Goal: Information Seeking & Learning: Check status

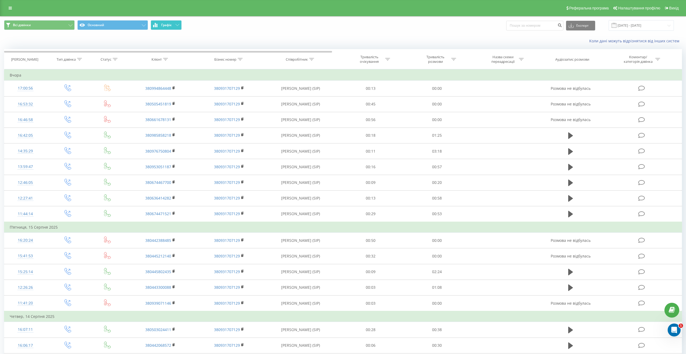
click at [167, 27] on button "Графік" at bounding box center [166, 25] width 31 height 10
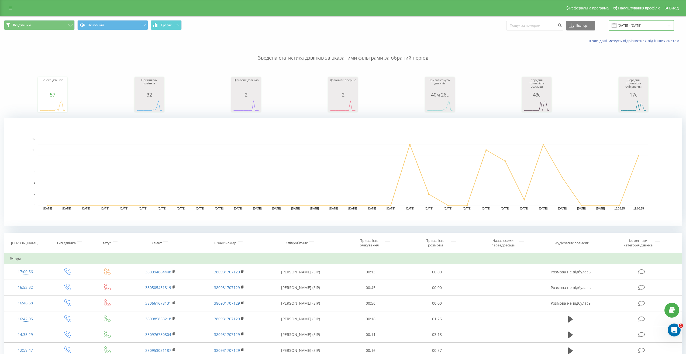
click at [665, 26] on input "[DATE] - [DATE]" at bounding box center [640, 25] width 65 height 11
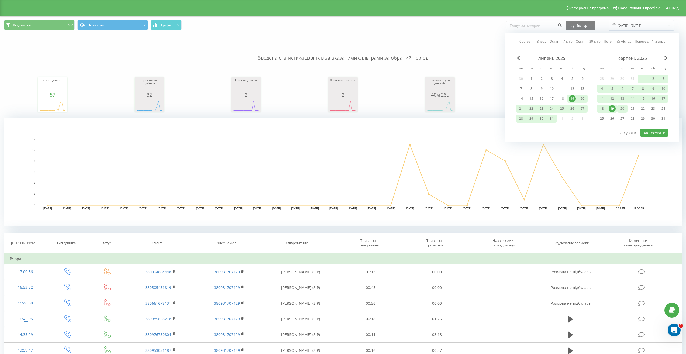
click at [624, 109] on div "20" at bounding box center [621, 108] width 7 height 7
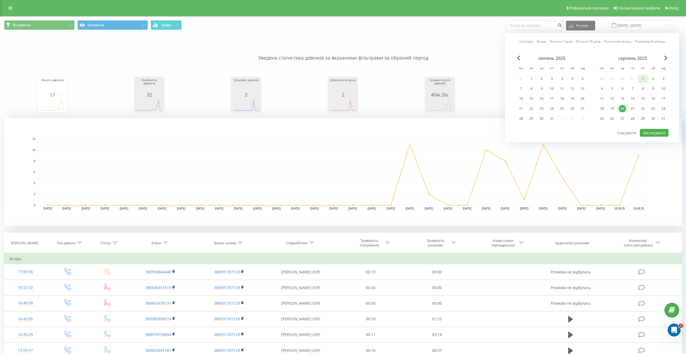
click at [642, 78] on div "1" at bounding box center [642, 78] width 7 height 7
click at [648, 132] on button "Застосувати" at bounding box center [653, 133] width 29 height 8
type input "[DATE] - [DATE]"
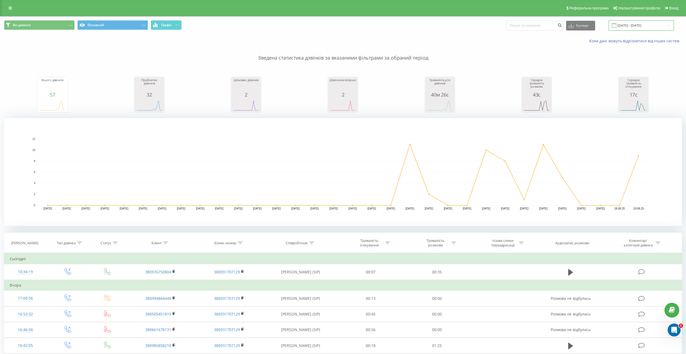
click at [637, 25] on input "[DATE] - [DATE]" at bounding box center [640, 25] width 65 height 11
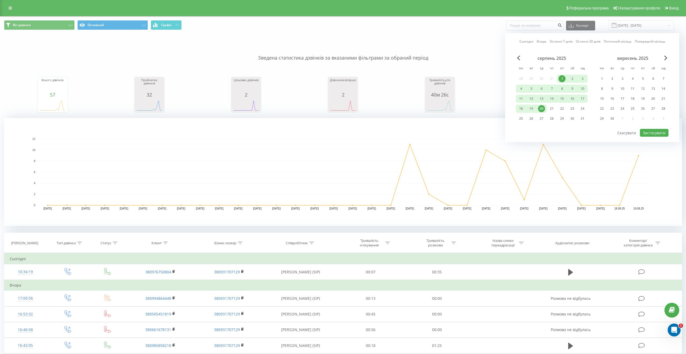
click at [252, 169] on rect "A chart." at bounding box center [343, 172] width 610 height 67
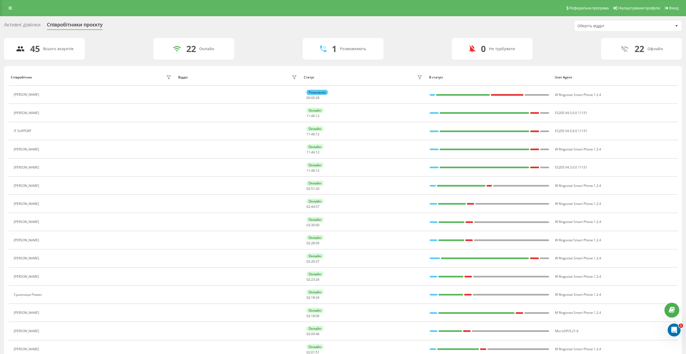
click at [641, 27] on div "Оберіть відділ" at bounding box center [625, 26] width 96 height 5
click at [12, 8] on icon at bounding box center [10, 8] width 3 height 4
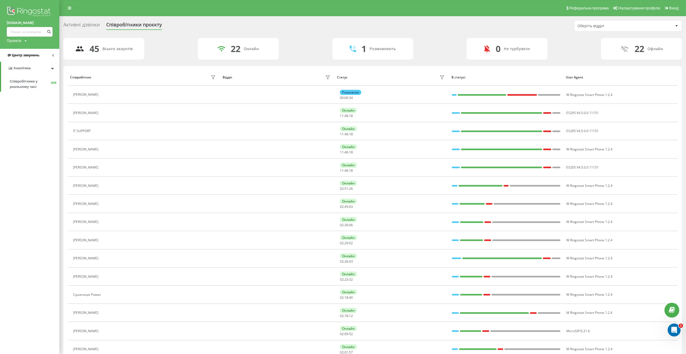
click at [20, 55] on span "Центр звернень" at bounding box center [25, 55] width 27 height 4
click at [25, 68] on span "Журнал дзвінків" at bounding box center [24, 68] width 29 height 5
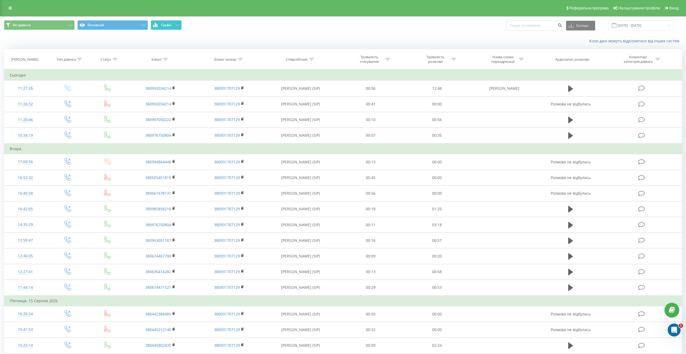
click at [166, 26] on span "Графік" at bounding box center [166, 25] width 11 height 4
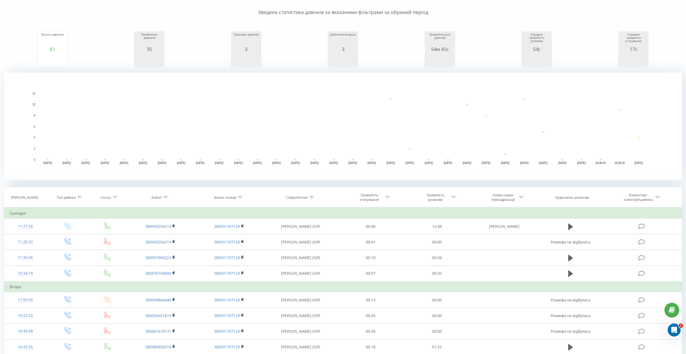
scroll to position [32, 0]
